Goal: Book appointment/travel/reservation

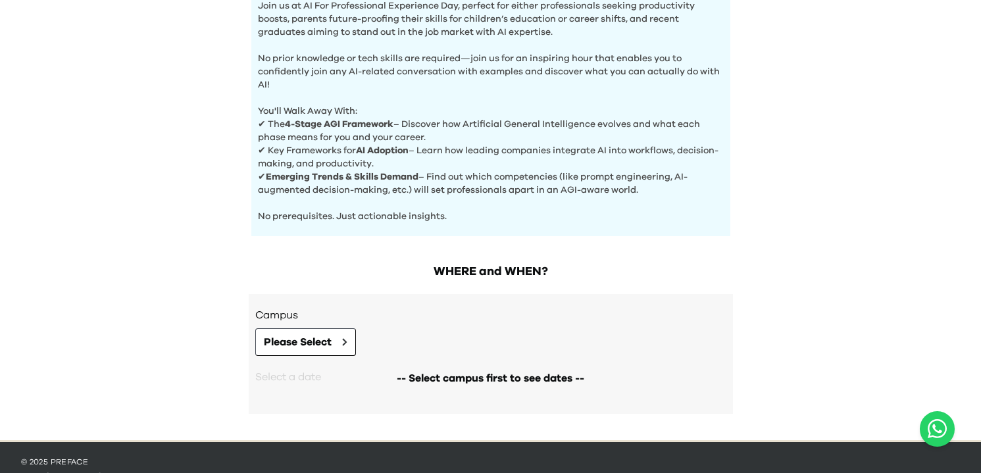
scroll to position [448, 0]
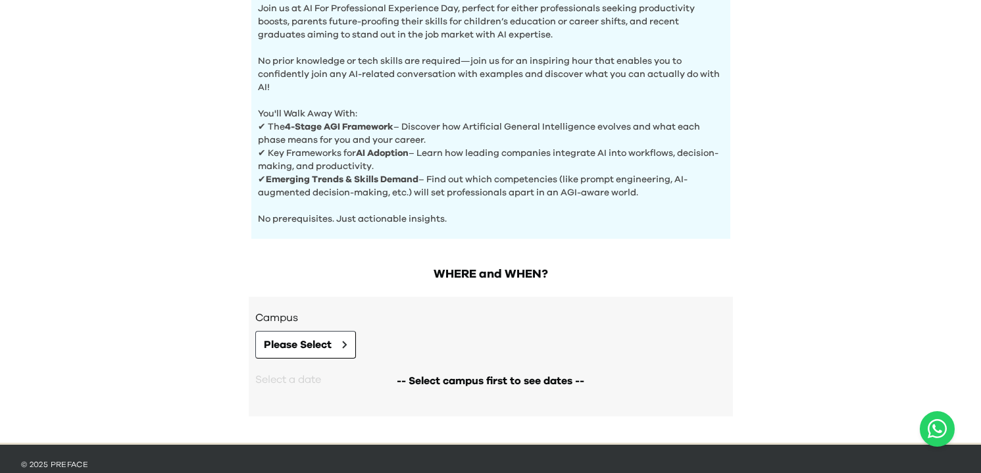
scroll to position [445, 0]
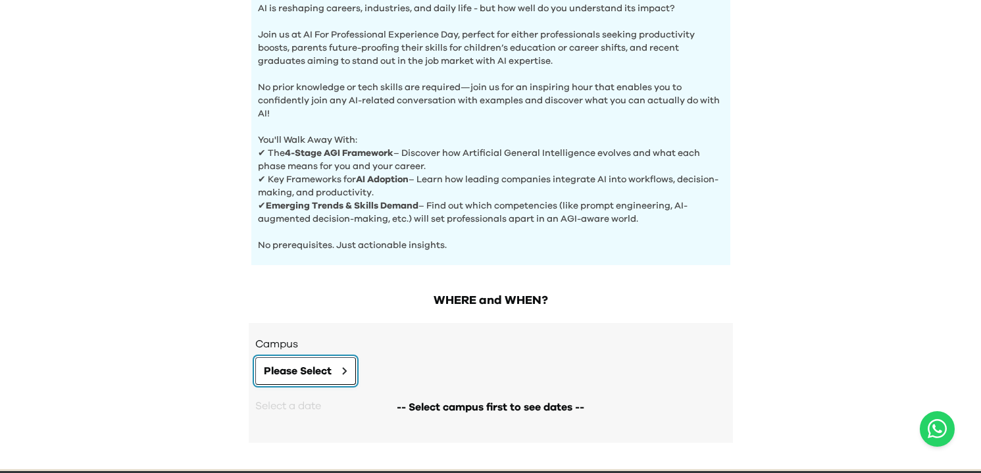
click at [343, 373] on icon at bounding box center [344, 371] width 5 height 8
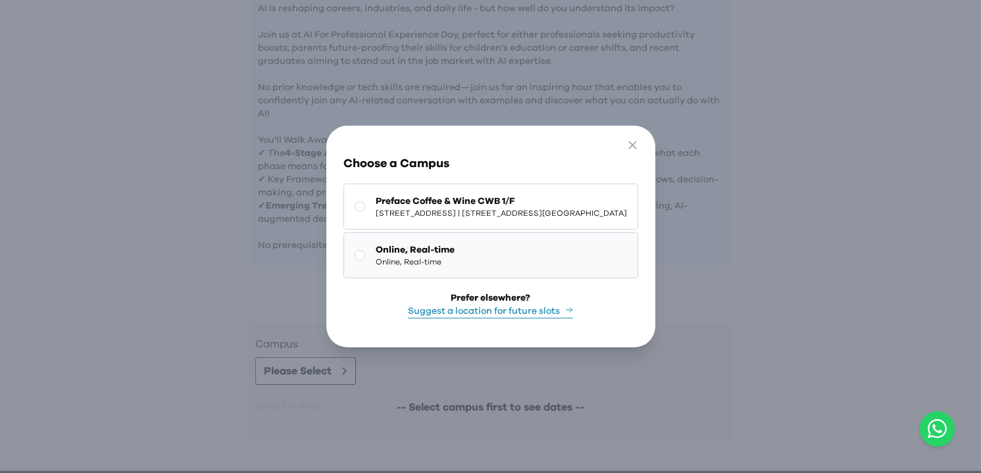
click at [355, 256] on rect at bounding box center [360, 256] width 10 height 10
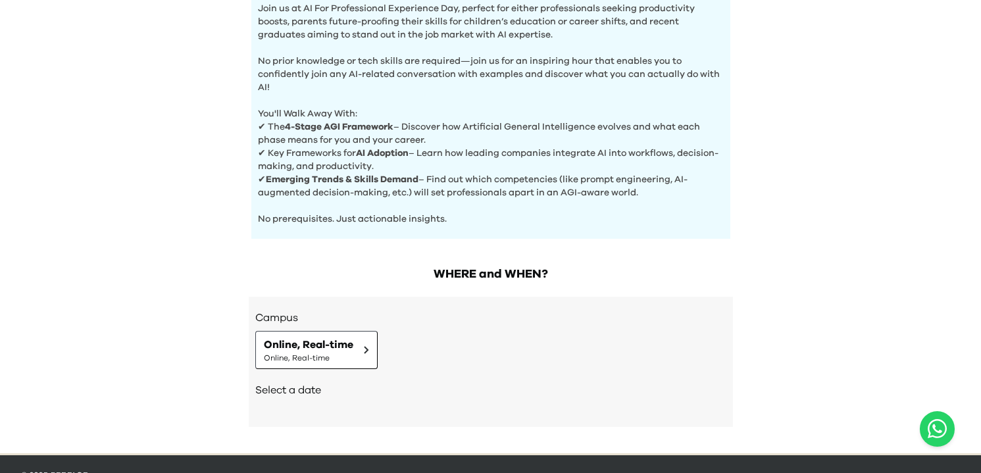
scroll to position [508, 0]
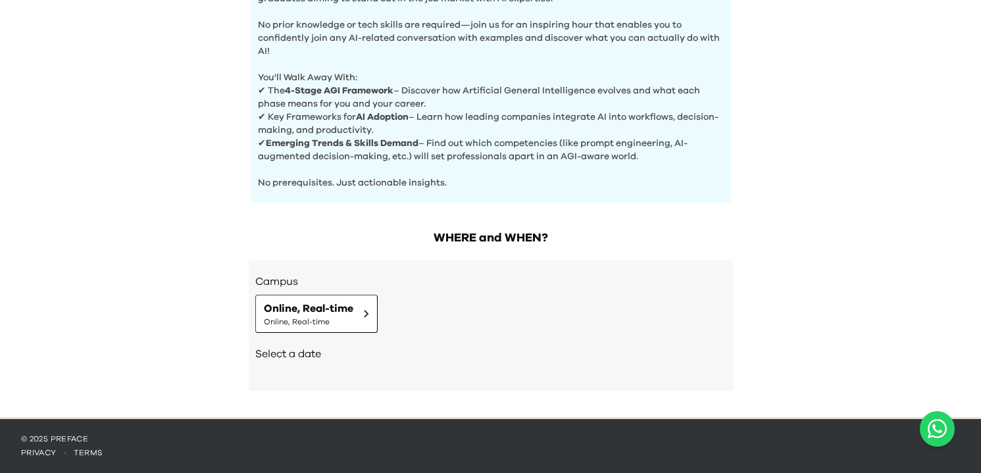
click at [311, 350] on h2 "Select a date" at bounding box center [490, 354] width 471 height 16
click at [365, 313] on icon at bounding box center [366, 314] width 5 height 8
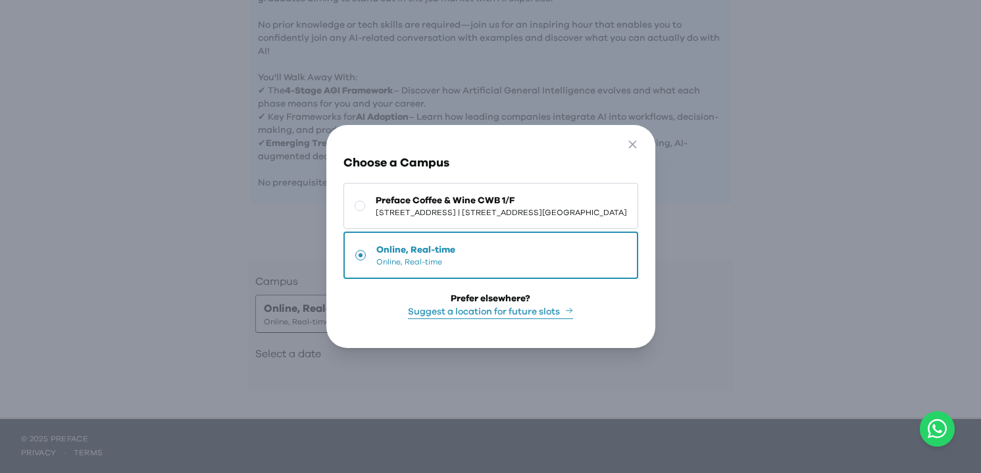
click at [259, 284] on div "Go Back Close Choose a Campus Preface Coffee & Wine CWB [STREET_ADDRESS] | [STR…" at bounding box center [490, 236] width 981 height 473
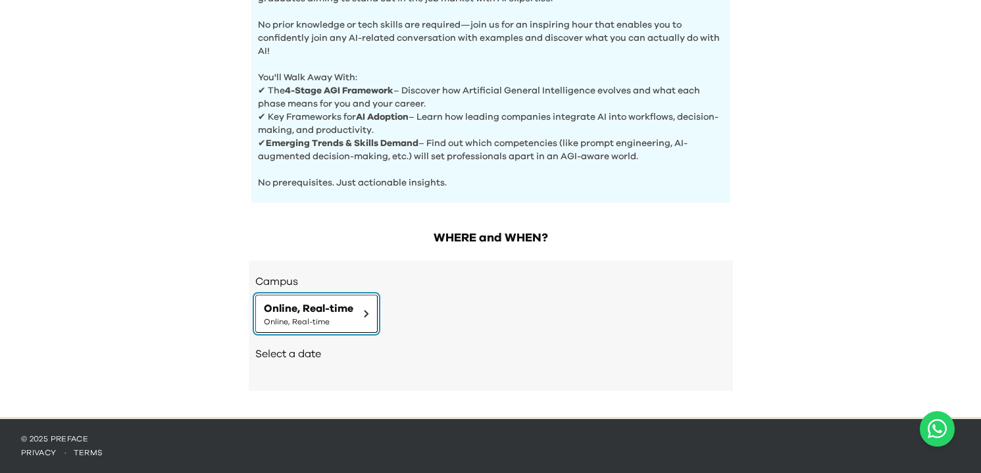
scroll to position [482, 0]
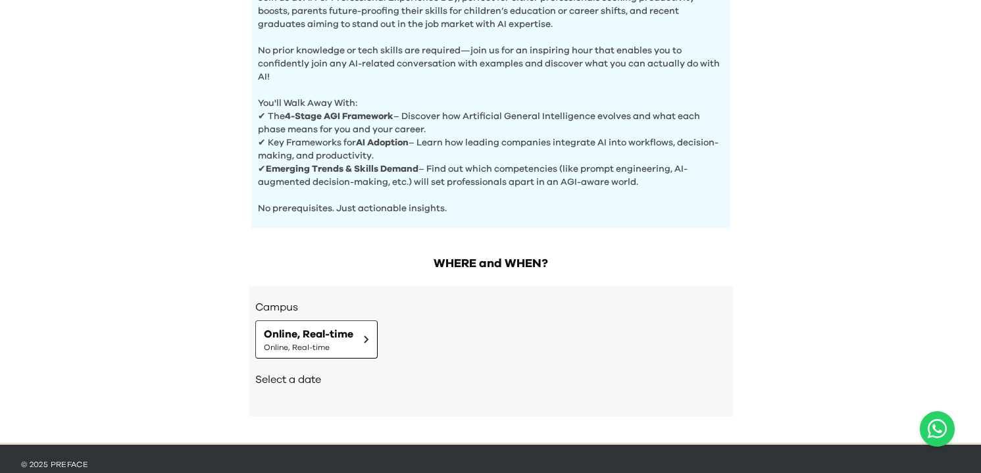
click at [308, 377] on h2 "Select a date" at bounding box center [490, 380] width 471 height 16
